Goal: Check status: Check status

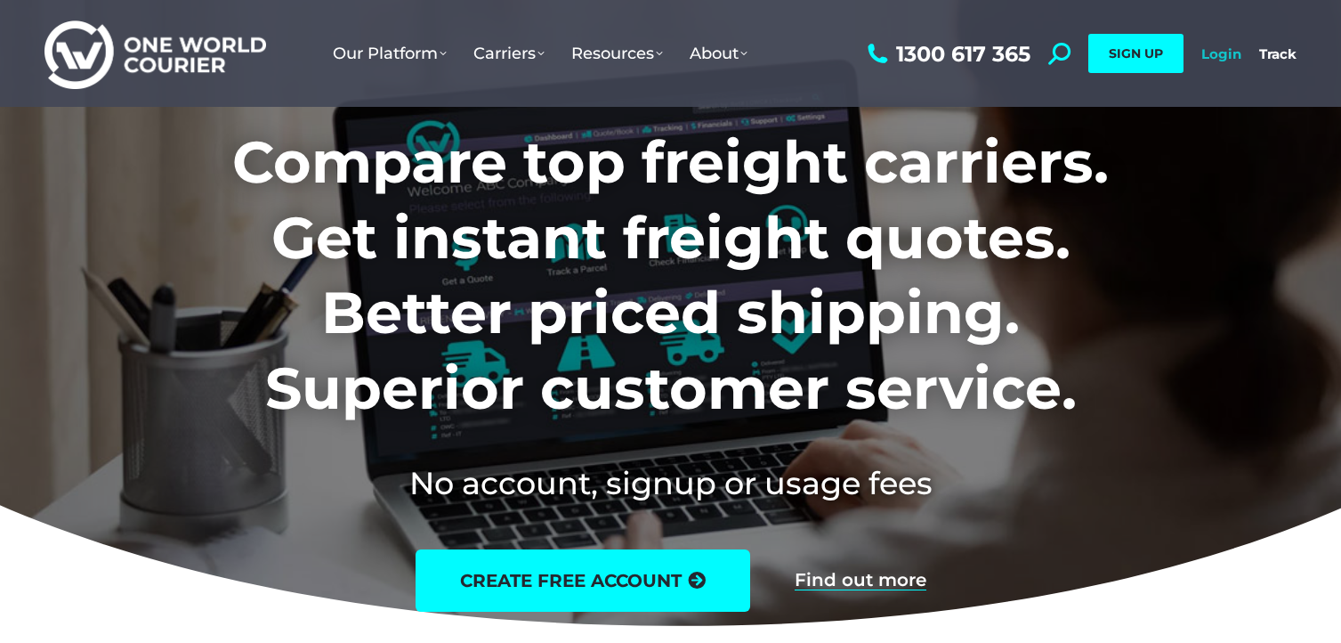
click at [1223, 53] on link "Login" at bounding box center [1222, 53] width 40 height 17
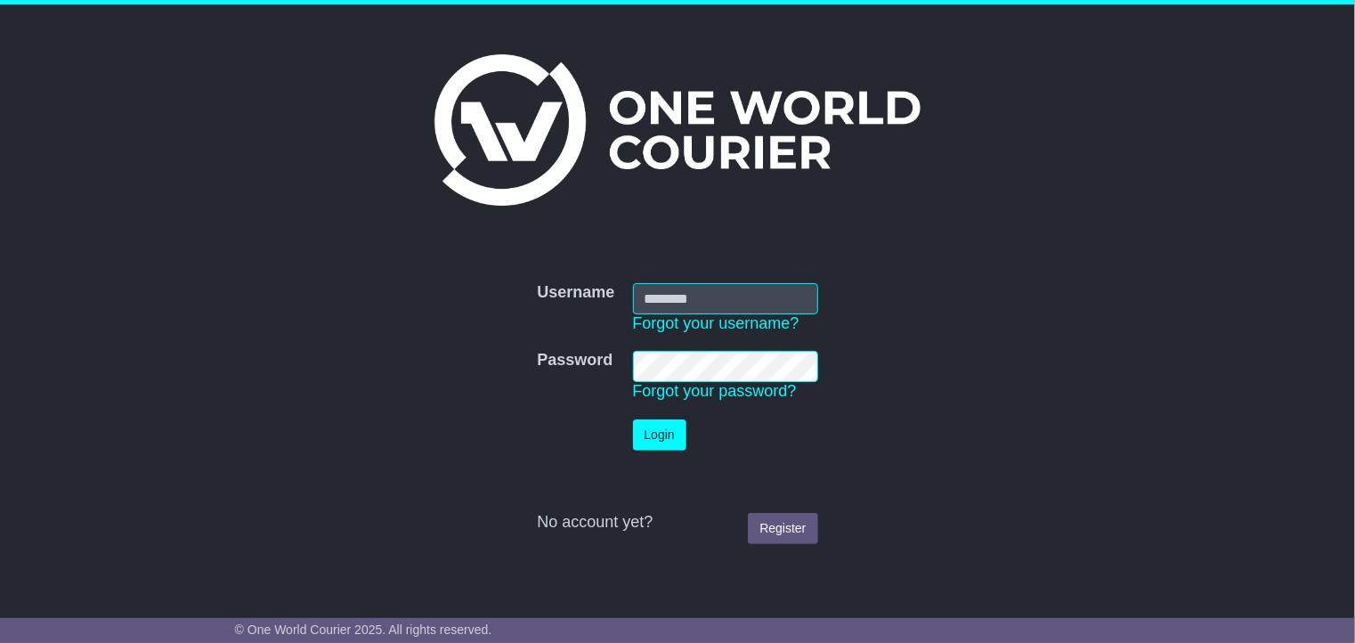
type input "**********"
click at [656, 434] on button "Login" at bounding box center [659, 434] width 53 height 31
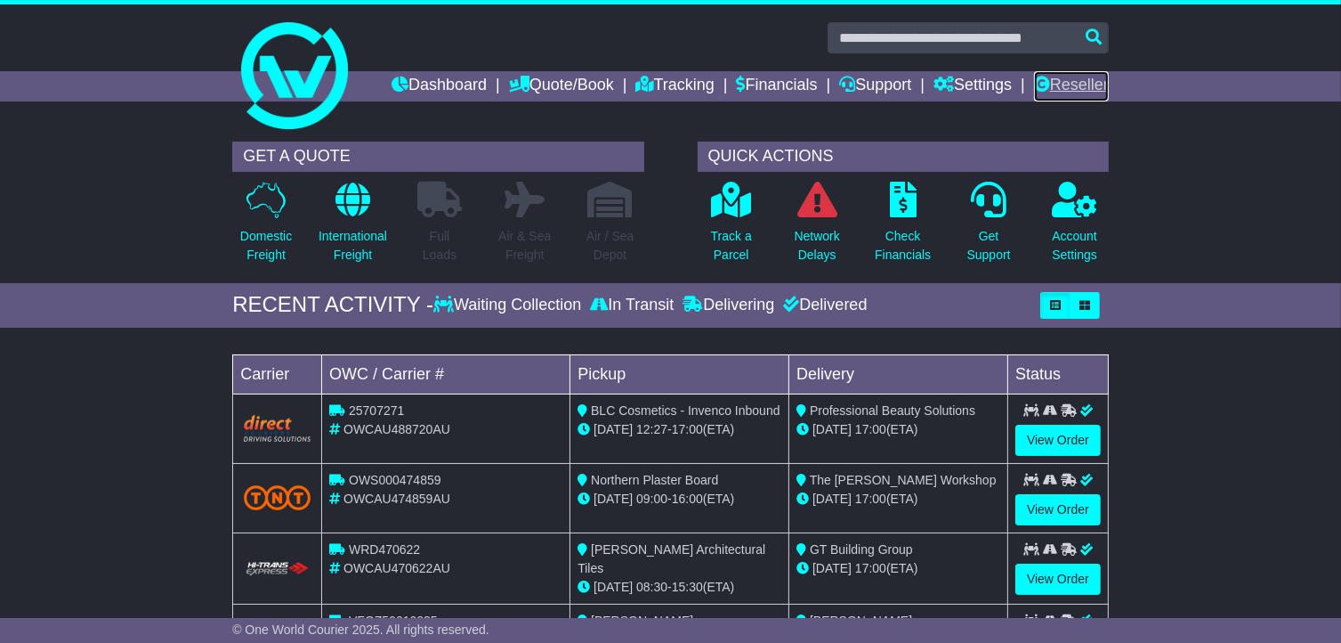
click at [1087, 72] on link "Reseller" at bounding box center [1071, 86] width 75 height 30
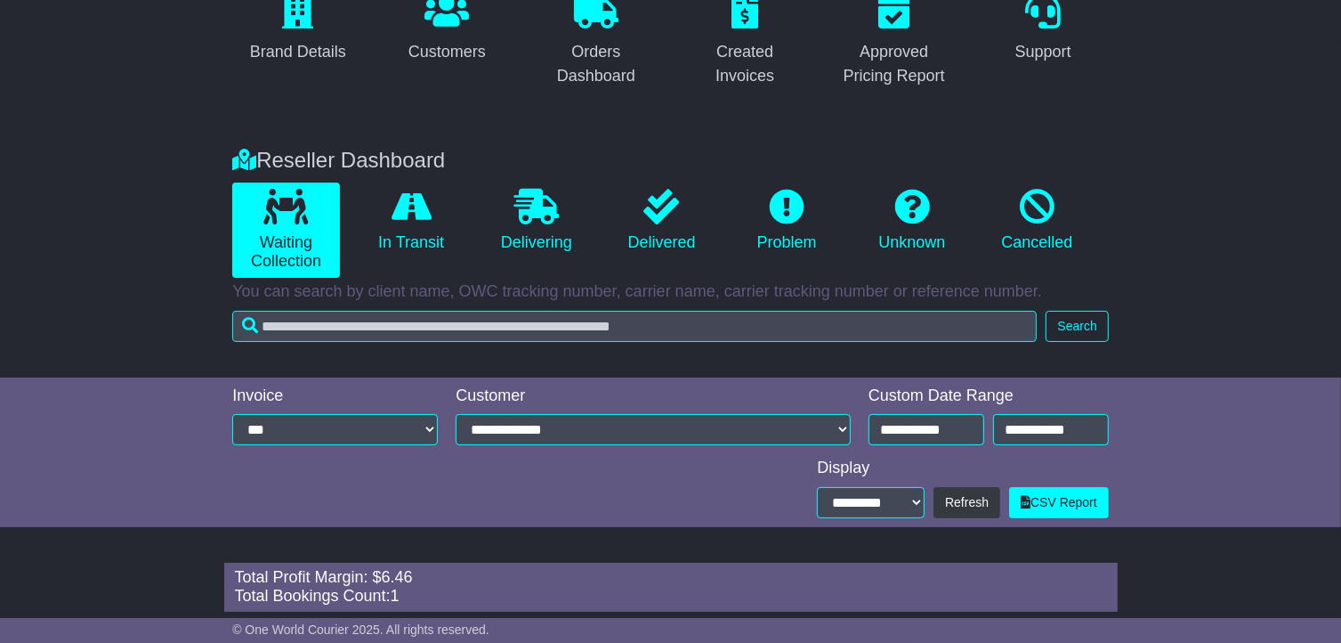
scroll to position [308, 0]
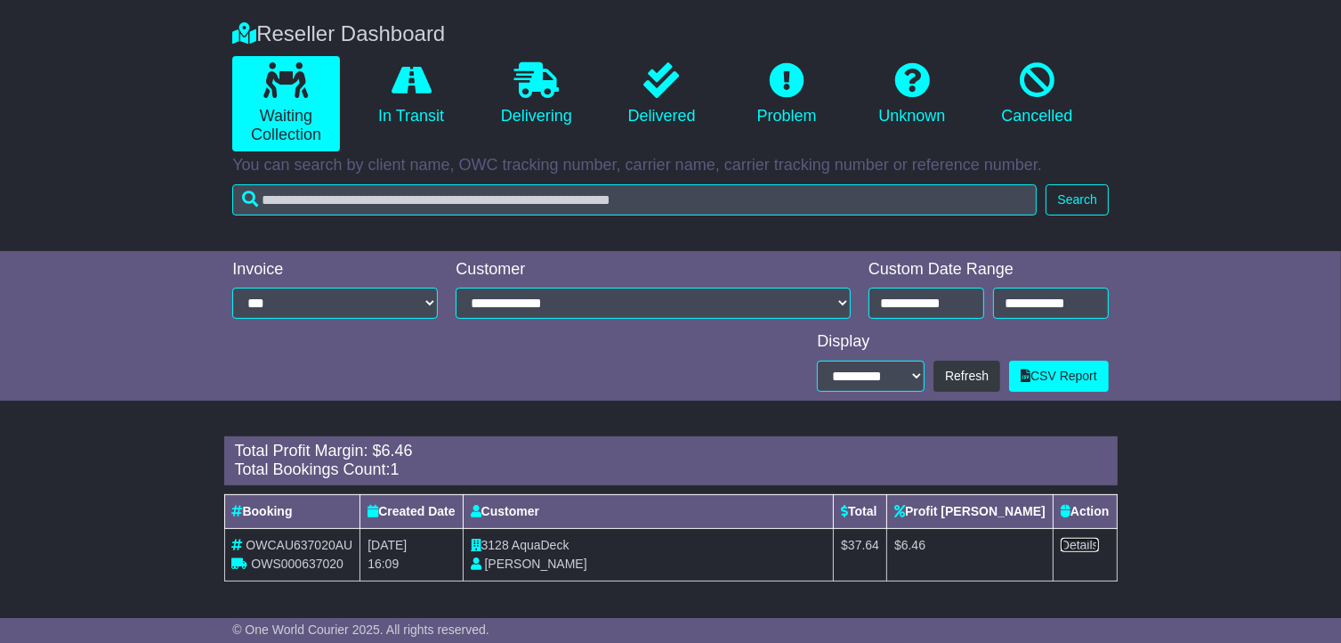
click at [1083, 538] on link "Details" at bounding box center [1080, 545] width 38 height 14
